Goal: Book appointment/travel/reservation

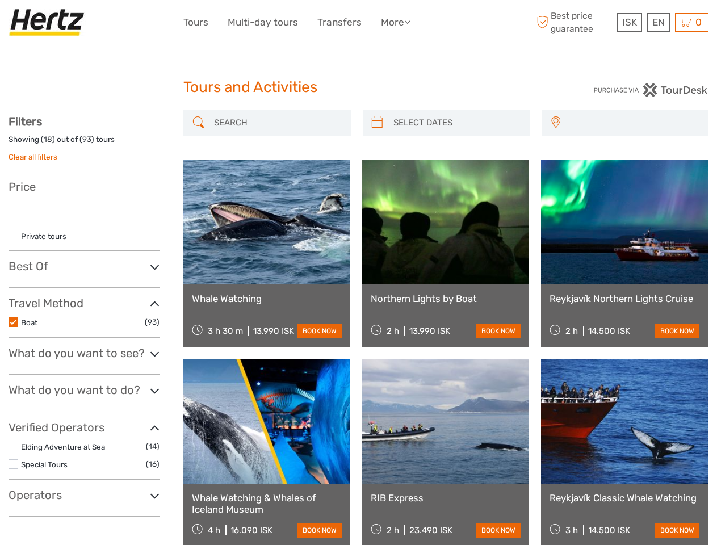
select select
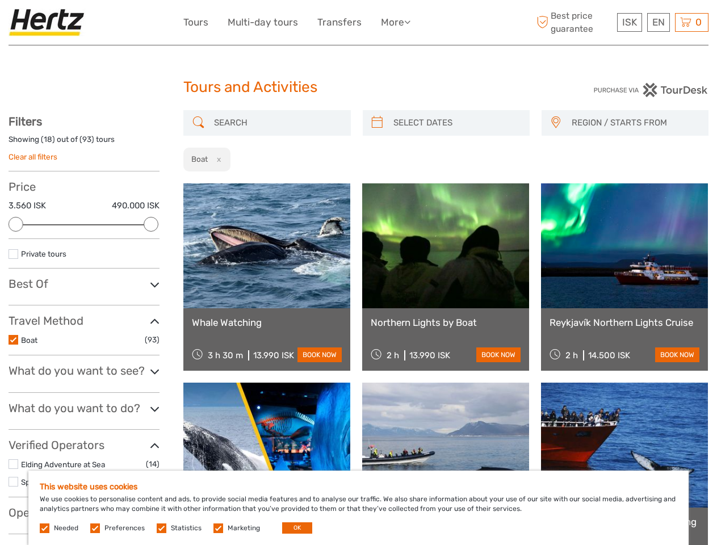
click at [307, 22] on ul "Tours Multi-day tours Transfers More Food & drink Travel Articles Back to Back …" at bounding box center [305, 22] width 244 height 16
click at [396, 22] on link "More" at bounding box center [396, 22] width 30 height 16
click at [409, 22] on icon at bounding box center [407, 22] width 6 height 10
click at [629, 22] on span "ISK" at bounding box center [629, 21] width 15 height 11
click at [658, 22] on div "EN English Español Deutsch" at bounding box center [658, 22] width 23 height 19
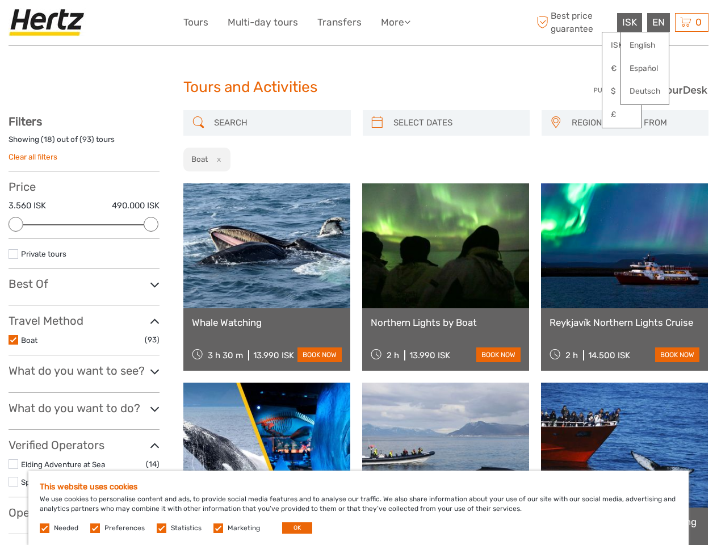
click at [692, 22] on div "0 Items Total 0 ISK Checkout The shopping cart is empty." at bounding box center [691, 22] width 33 height 19
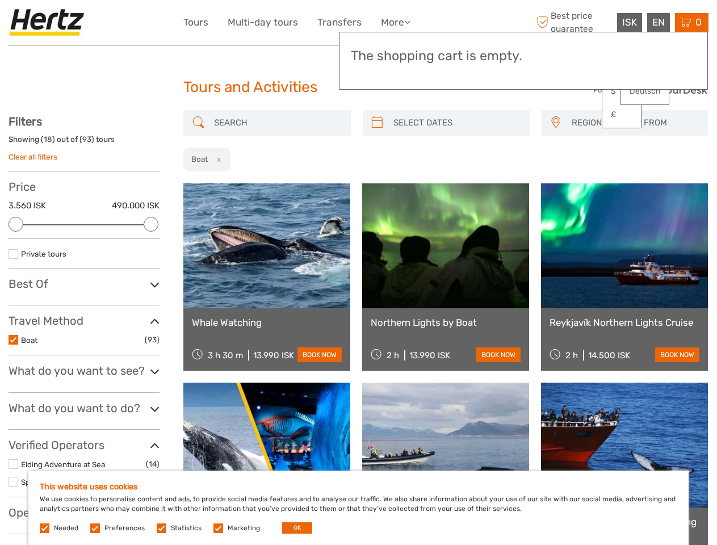
click at [16, 224] on div at bounding box center [16, 224] width 15 height 15
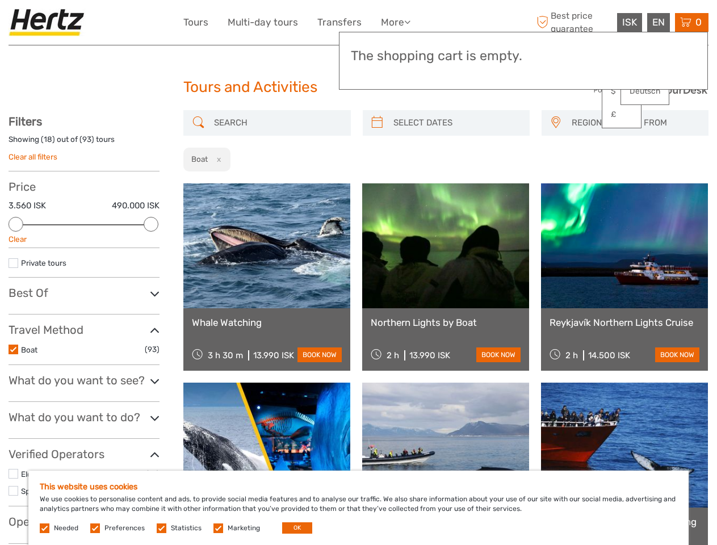
click at [151, 224] on div "Filters Showing ( 18 ) out of ( 93 ) tours Clear all filters Price 3.560 ISK 49…" at bounding box center [84, 329] width 151 height 429
click at [377, 183] on link at bounding box center [445, 245] width 167 height 125
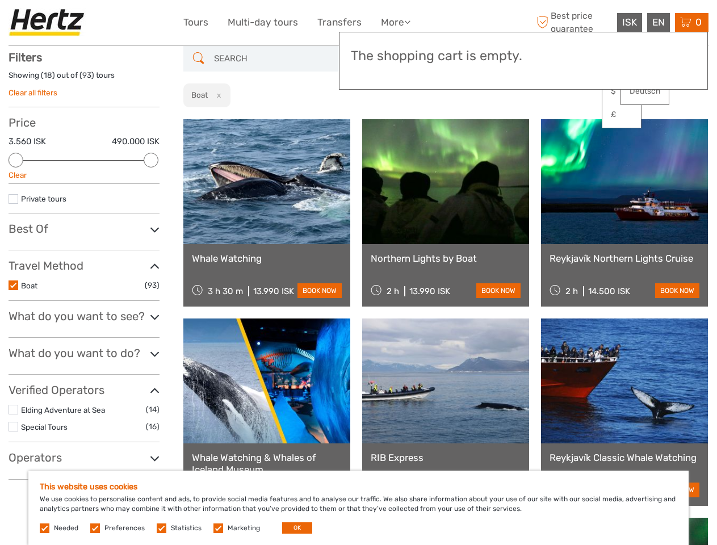
click at [456, 123] on link at bounding box center [445, 181] width 167 height 125
